Goal: Task Accomplishment & Management: Use online tool/utility

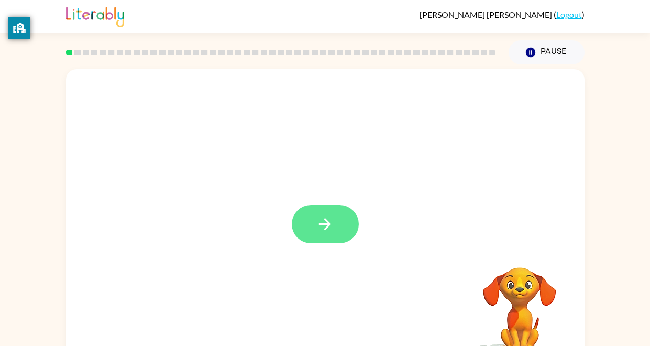
click at [331, 224] on icon "button" at bounding box center [325, 224] width 18 height 18
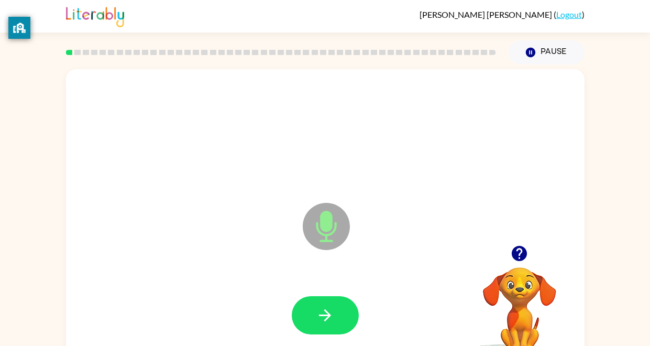
click at [331, 224] on icon "Microphone The Microphone is here when it is your turn to talk" at bounding box center [378, 239] width 157 height 79
click at [338, 307] on button "button" at bounding box center [325, 315] width 67 height 38
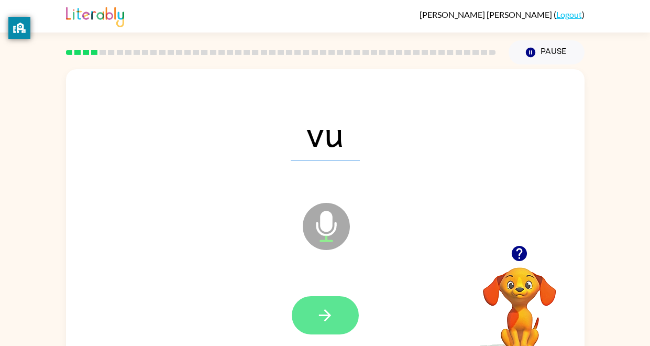
click at [339, 312] on button "button" at bounding box center [325, 315] width 67 height 38
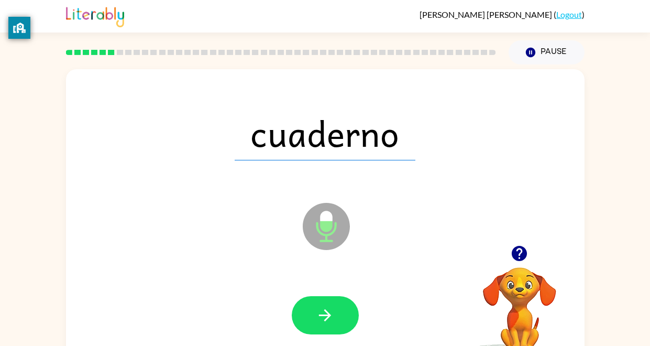
click at [339, 312] on button "button" at bounding box center [325, 315] width 67 height 38
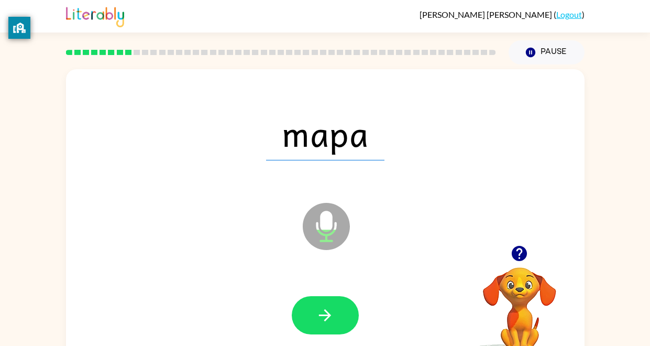
click at [339, 312] on button "button" at bounding box center [325, 315] width 67 height 38
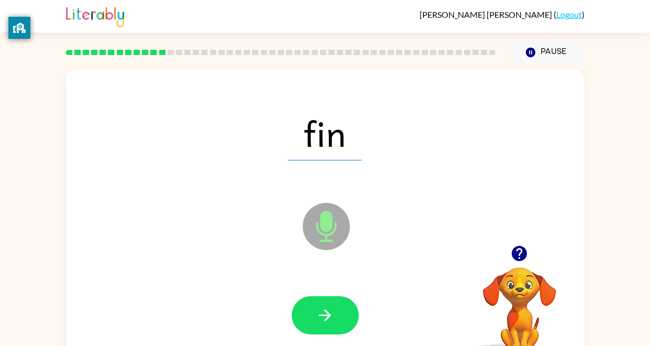
click at [339, 312] on button "button" at bounding box center [325, 315] width 67 height 38
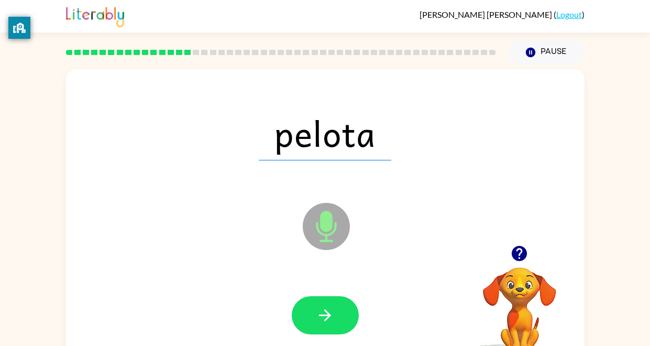
click at [339, 312] on button "button" at bounding box center [325, 315] width 67 height 38
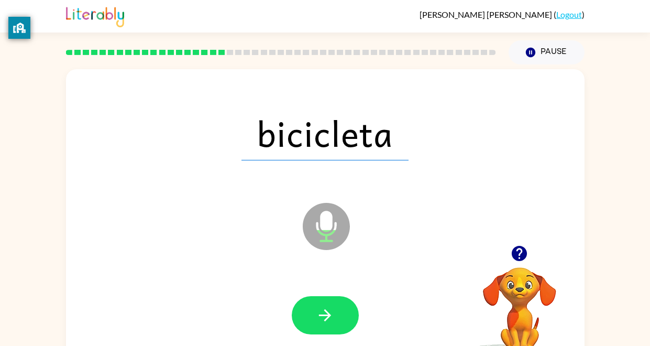
click at [339, 312] on button "button" at bounding box center [325, 315] width 67 height 38
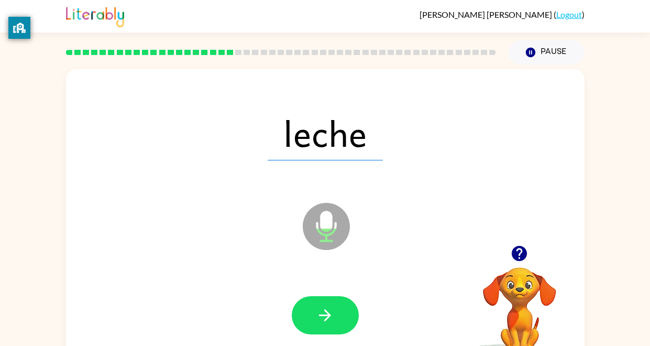
click at [339, 312] on button "button" at bounding box center [325, 315] width 67 height 38
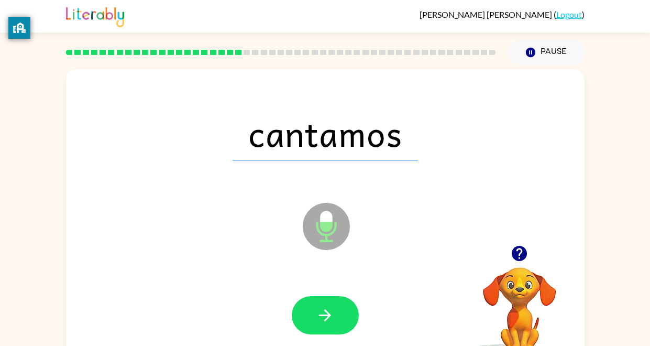
click at [339, 312] on button "button" at bounding box center [325, 315] width 67 height 38
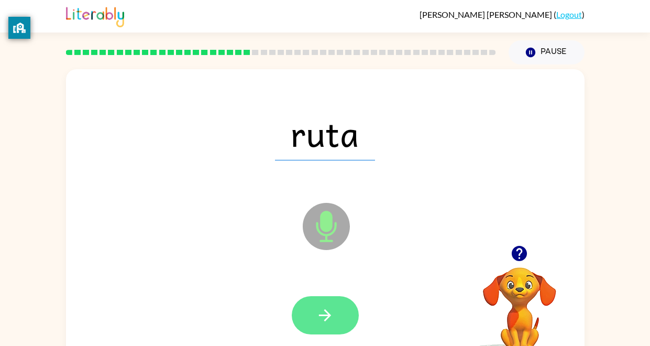
click at [339, 312] on button "button" at bounding box center [325, 315] width 67 height 38
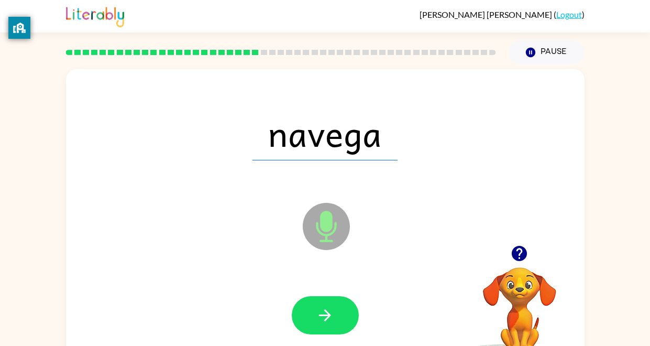
click at [339, 312] on button "button" at bounding box center [325, 315] width 67 height 38
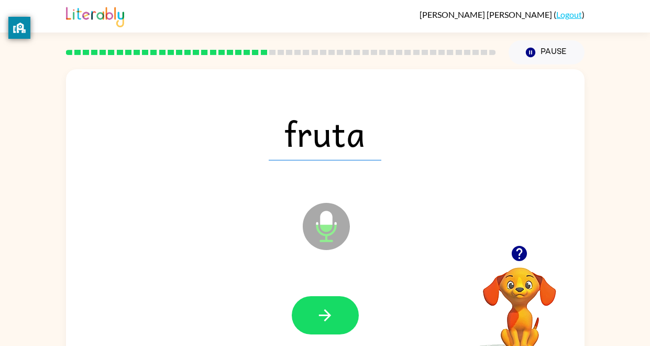
click at [339, 312] on button "button" at bounding box center [325, 315] width 67 height 38
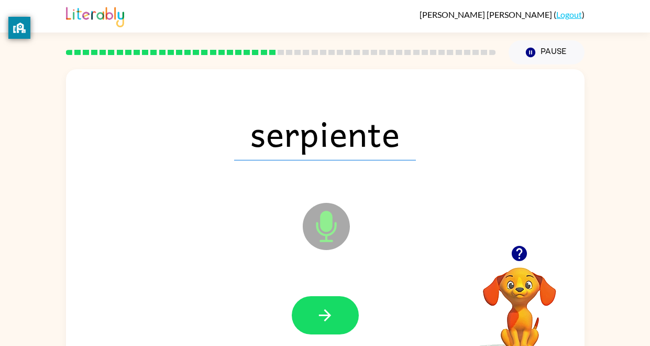
click at [339, 312] on button "button" at bounding box center [325, 315] width 67 height 38
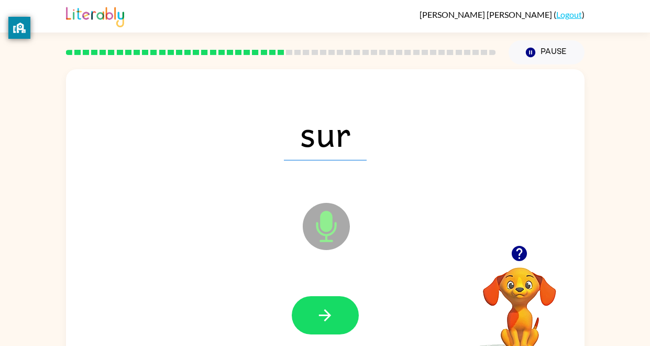
click at [339, 312] on button "button" at bounding box center [325, 315] width 67 height 38
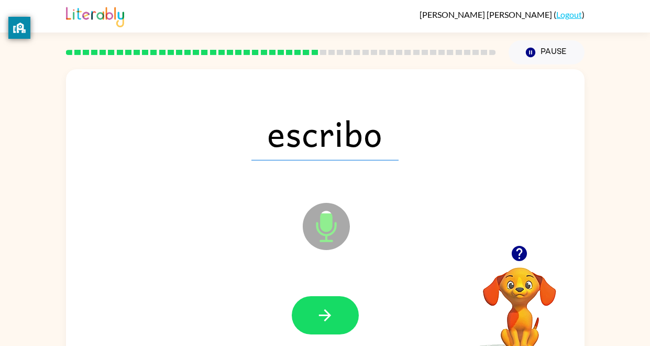
click at [339, 312] on button "button" at bounding box center [325, 315] width 67 height 38
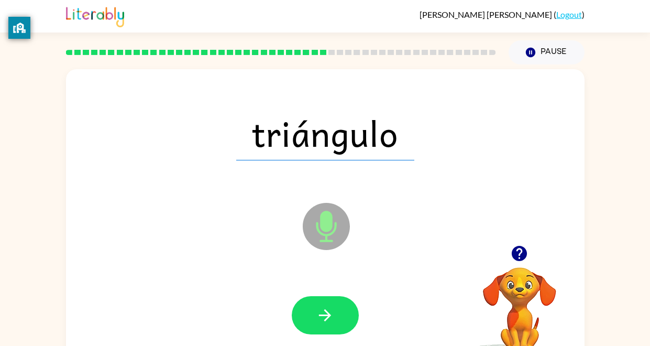
click at [339, 312] on button "button" at bounding box center [325, 315] width 67 height 38
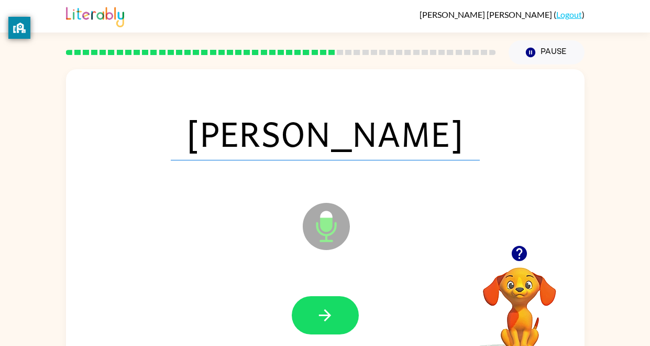
click at [339, 312] on button "button" at bounding box center [325, 315] width 67 height 38
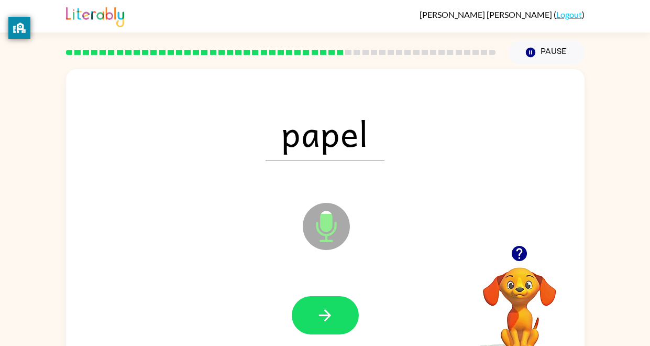
click at [339, 312] on button "button" at bounding box center [325, 315] width 67 height 38
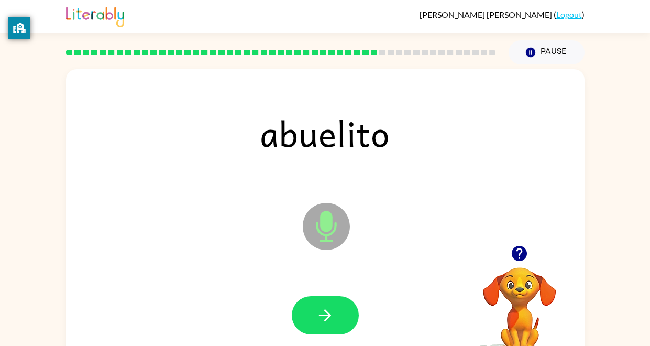
click at [339, 312] on button "button" at bounding box center [325, 315] width 67 height 38
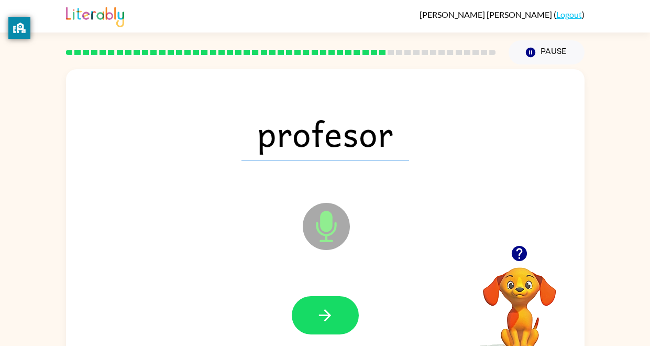
click at [339, 312] on button "button" at bounding box center [325, 315] width 67 height 38
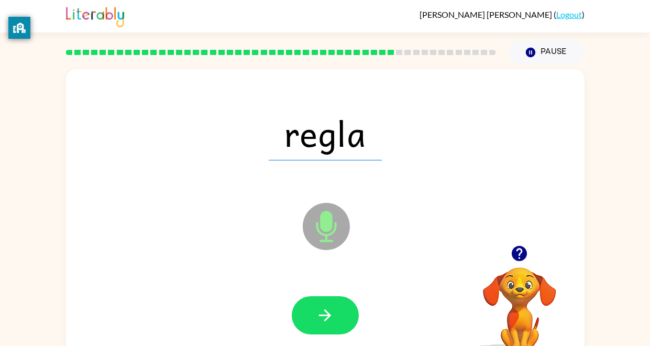
click at [339, 312] on button "button" at bounding box center [325, 315] width 67 height 38
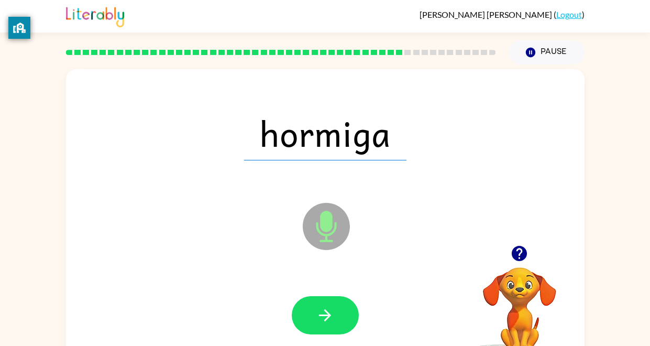
click at [339, 312] on button "button" at bounding box center [325, 315] width 67 height 38
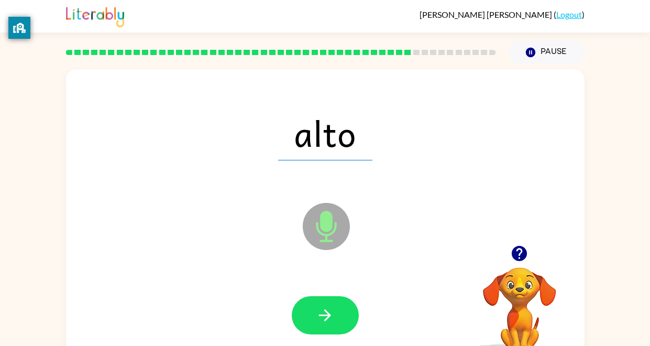
click at [339, 312] on button "button" at bounding box center [325, 315] width 67 height 38
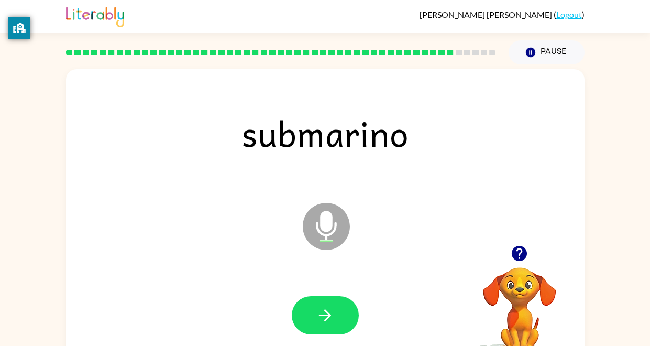
click at [339, 312] on button "button" at bounding box center [325, 315] width 67 height 38
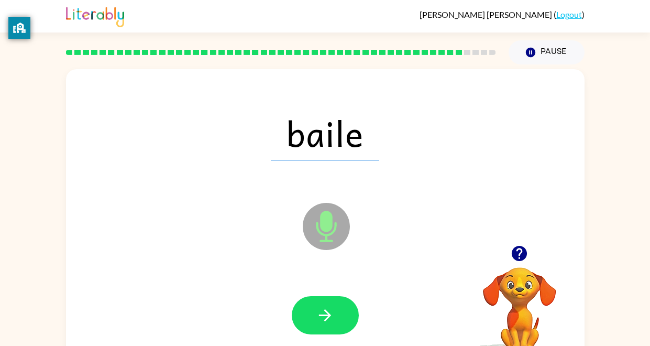
click at [339, 312] on button "button" at bounding box center [325, 315] width 67 height 38
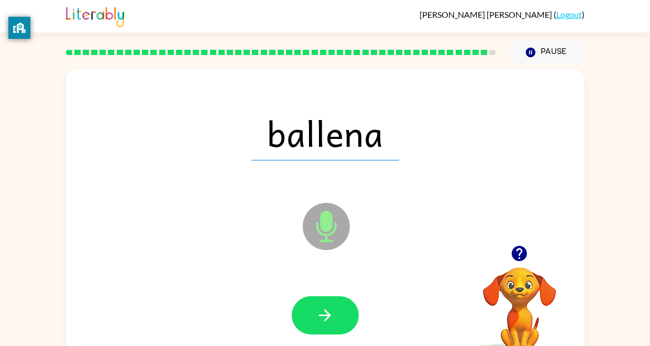
click at [339, 312] on button "button" at bounding box center [325, 315] width 67 height 38
